Goal: Task Accomplishment & Management: Complete application form

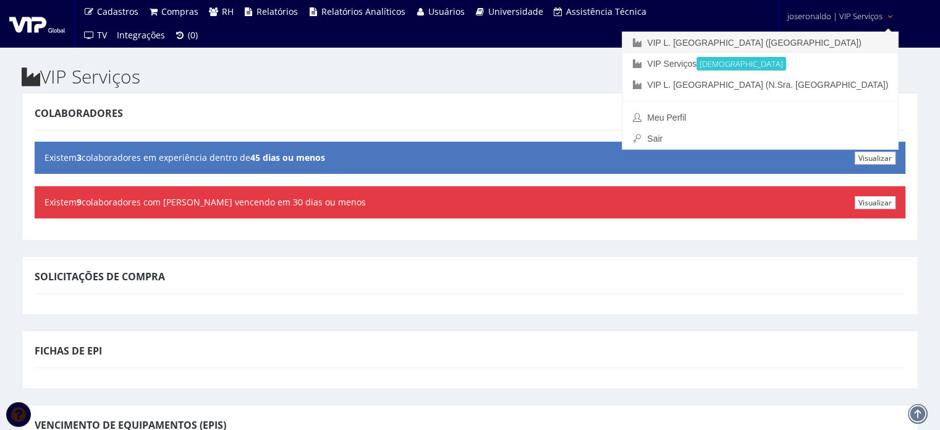
click at [821, 38] on link "VIP L. [GEOGRAPHIC_DATA] ([GEOGRAPHIC_DATA])" at bounding box center [761, 42] width 276 height 21
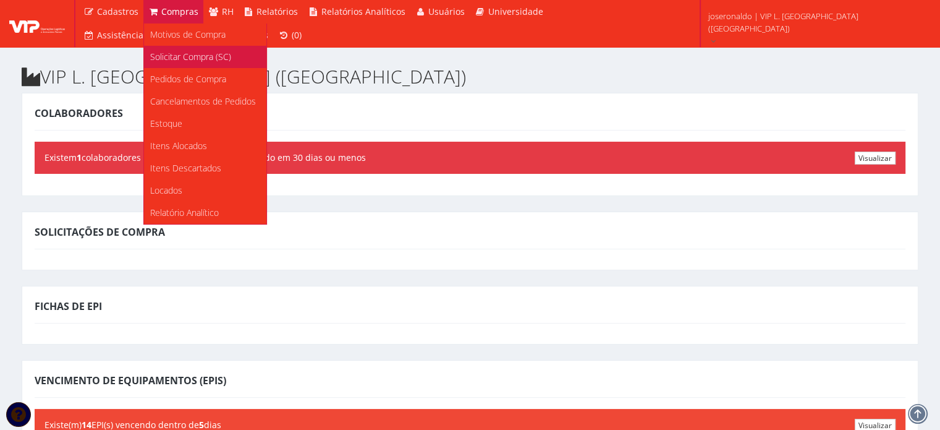
click at [184, 59] on span "Solicitar Compra (SC)" at bounding box center [190, 57] width 81 height 12
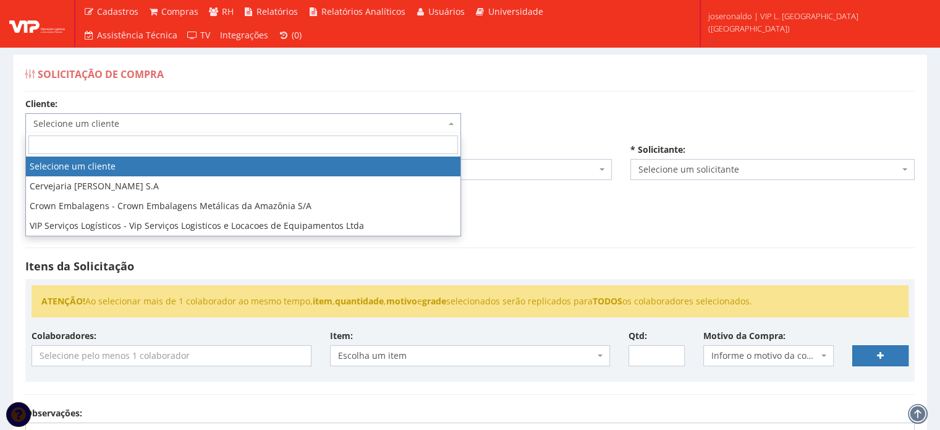
click at [115, 118] on span "Selecione um cliente" at bounding box center [239, 123] width 412 height 12
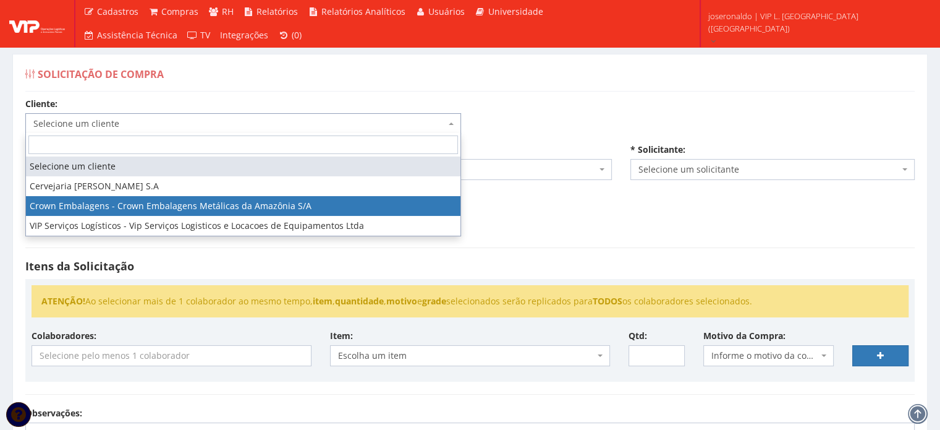
select select "23"
